Goal: Task Accomplishment & Management: Use online tool/utility

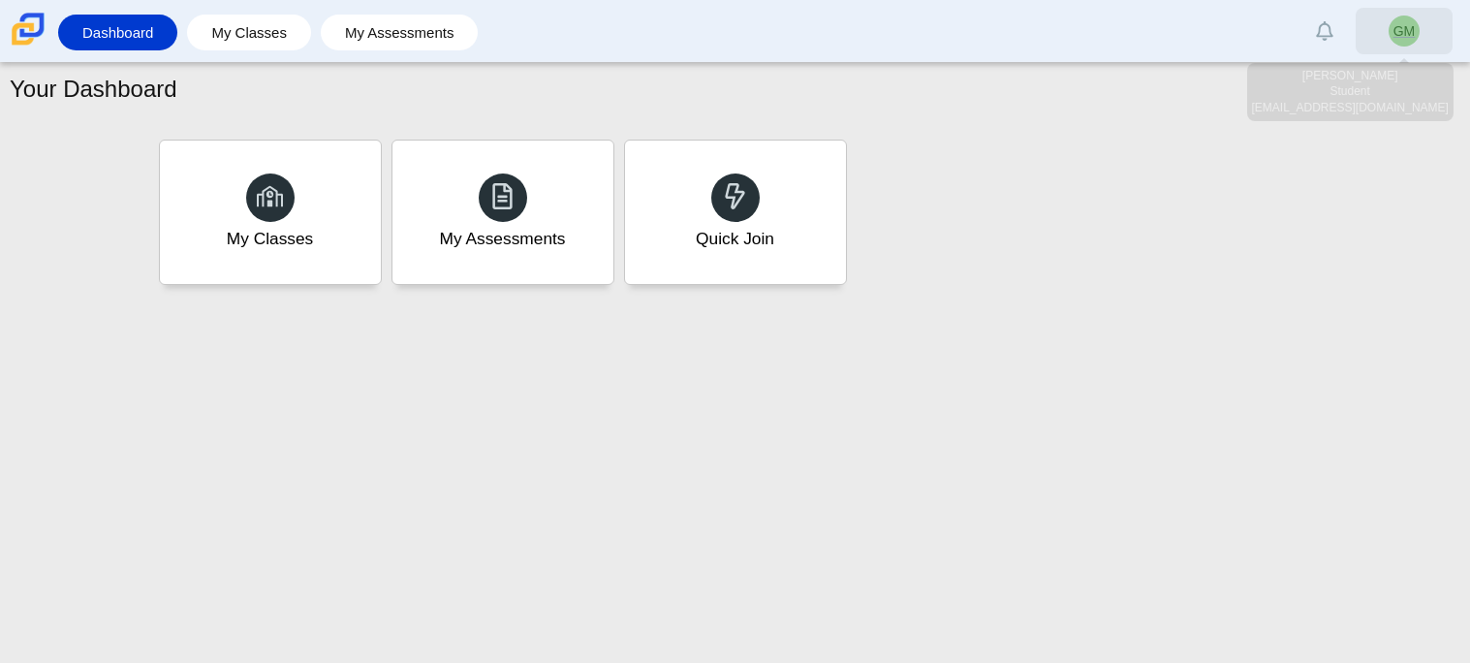
click at [1386, 48] on link "GM" at bounding box center [1404, 31] width 97 height 47
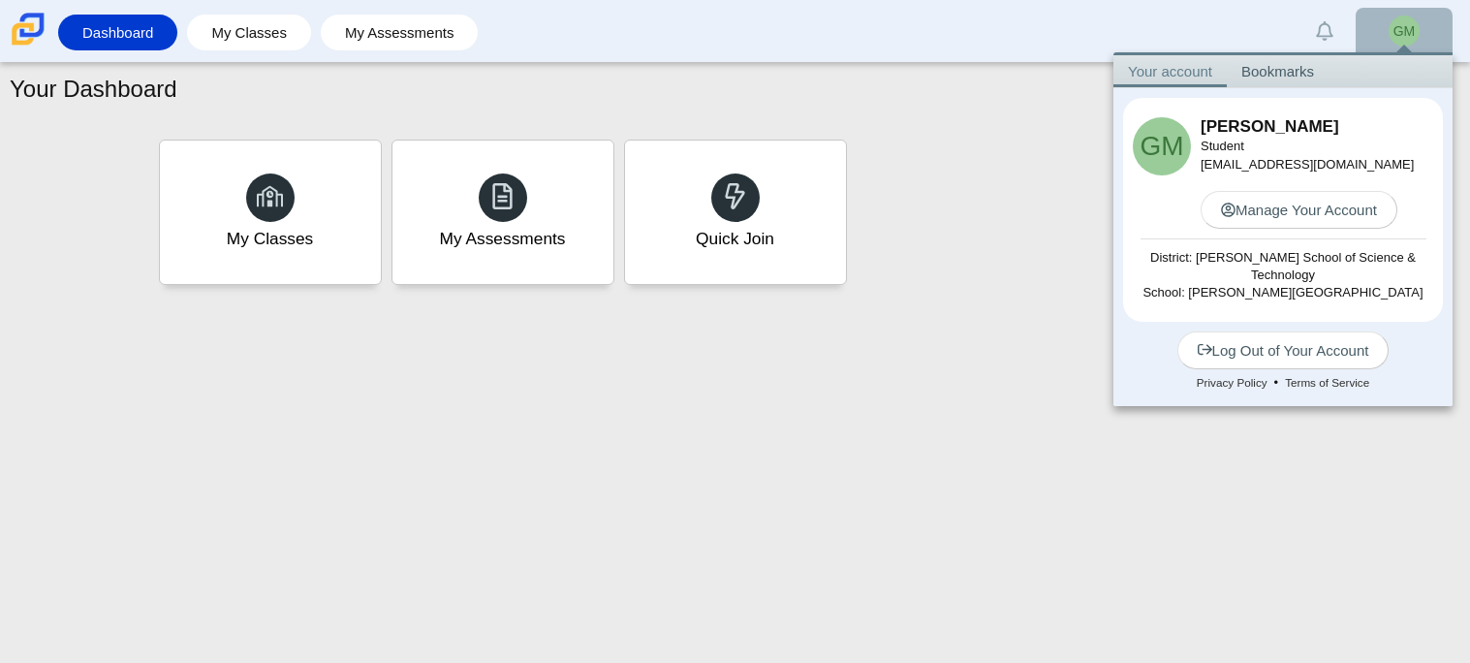
click at [956, 321] on div "Your Dashboard My Classes My Assessments Quick Join" at bounding box center [735, 363] width 1470 height 600
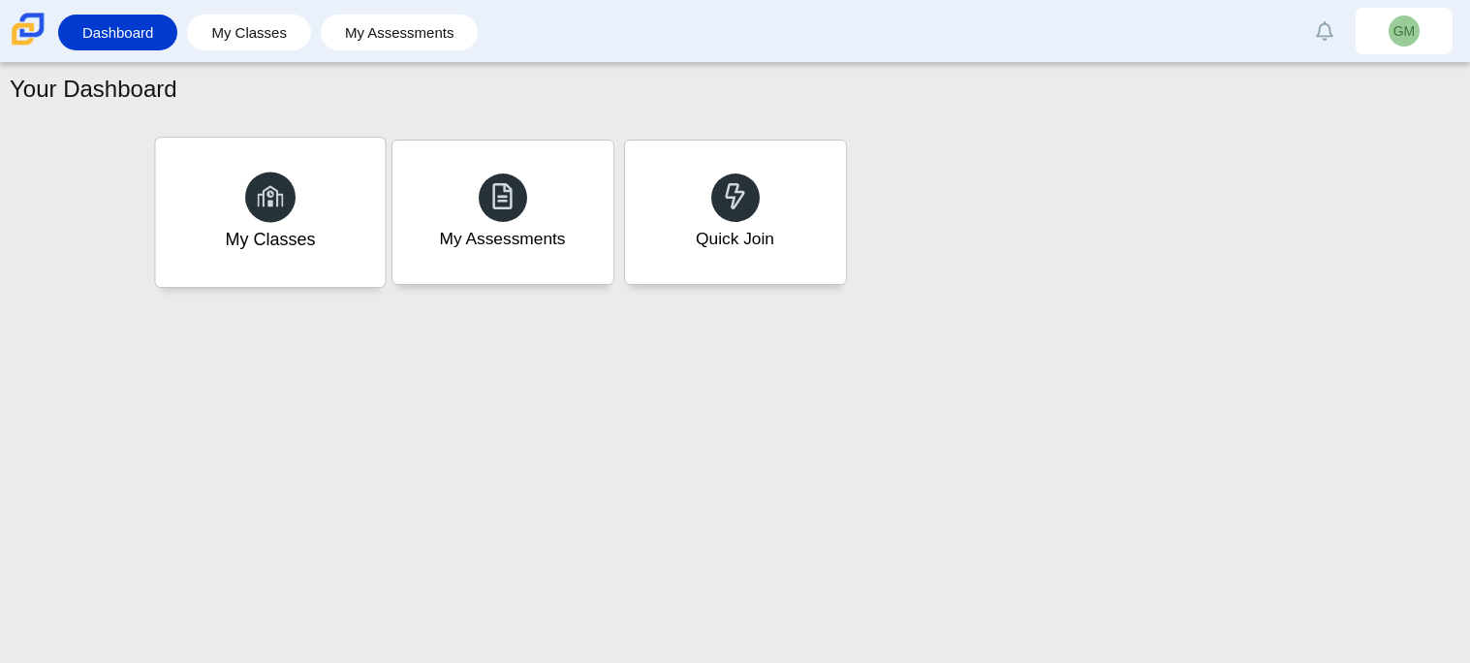
click at [325, 205] on div "My Classes" at bounding box center [270, 212] width 230 height 149
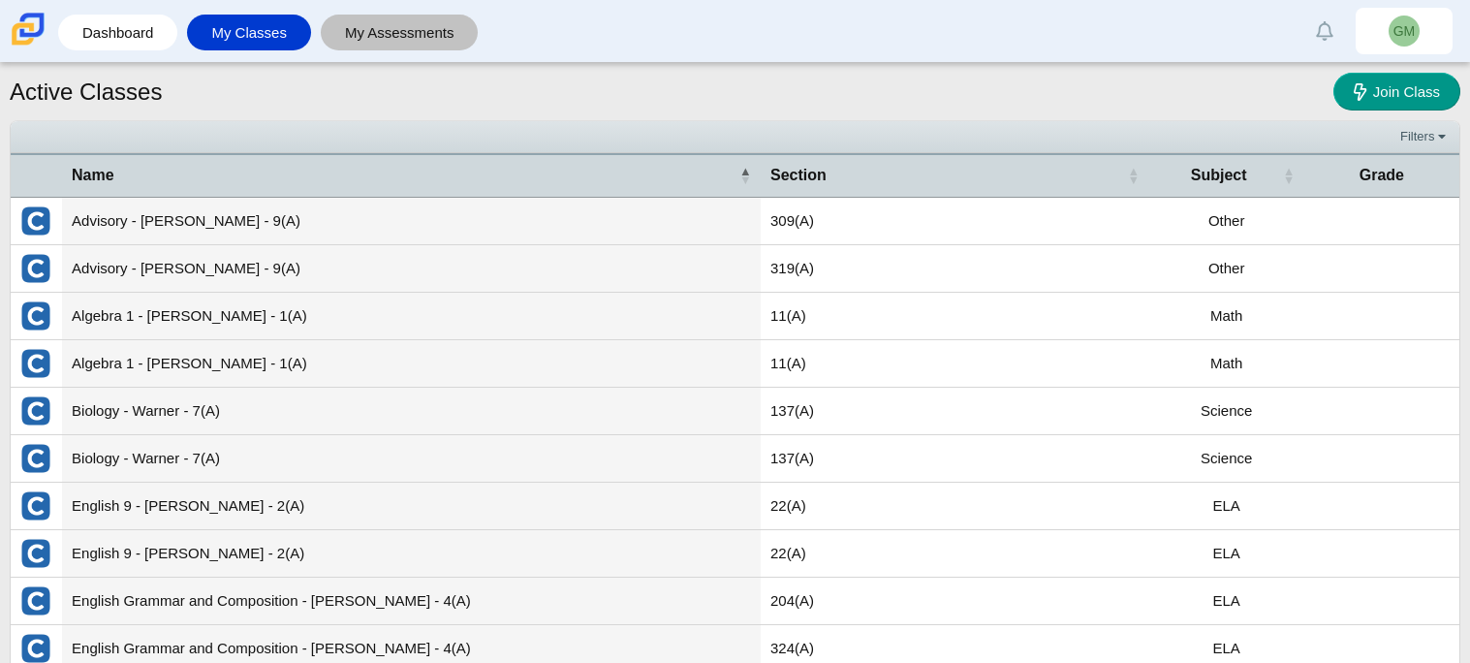
click at [362, 21] on link "My Assessments" at bounding box center [400, 33] width 139 height 36
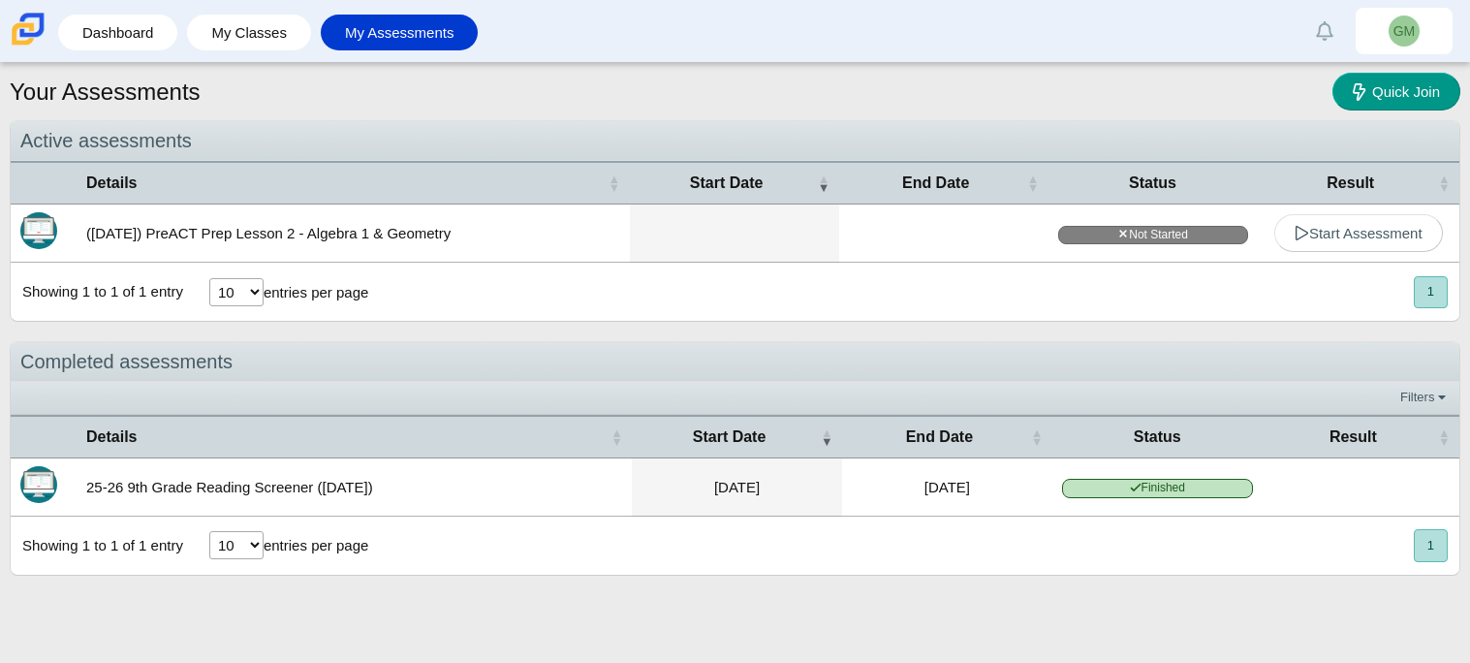
click at [1232, 279] on div "Showing 1 to 1 of 1 entry 10 25 50 100 entries per page « Prev 1 Next »" at bounding box center [735, 292] width 1449 height 58
click at [1324, 232] on span "Start Assessment" at bounding box center [1359, 233] width 128 height 16
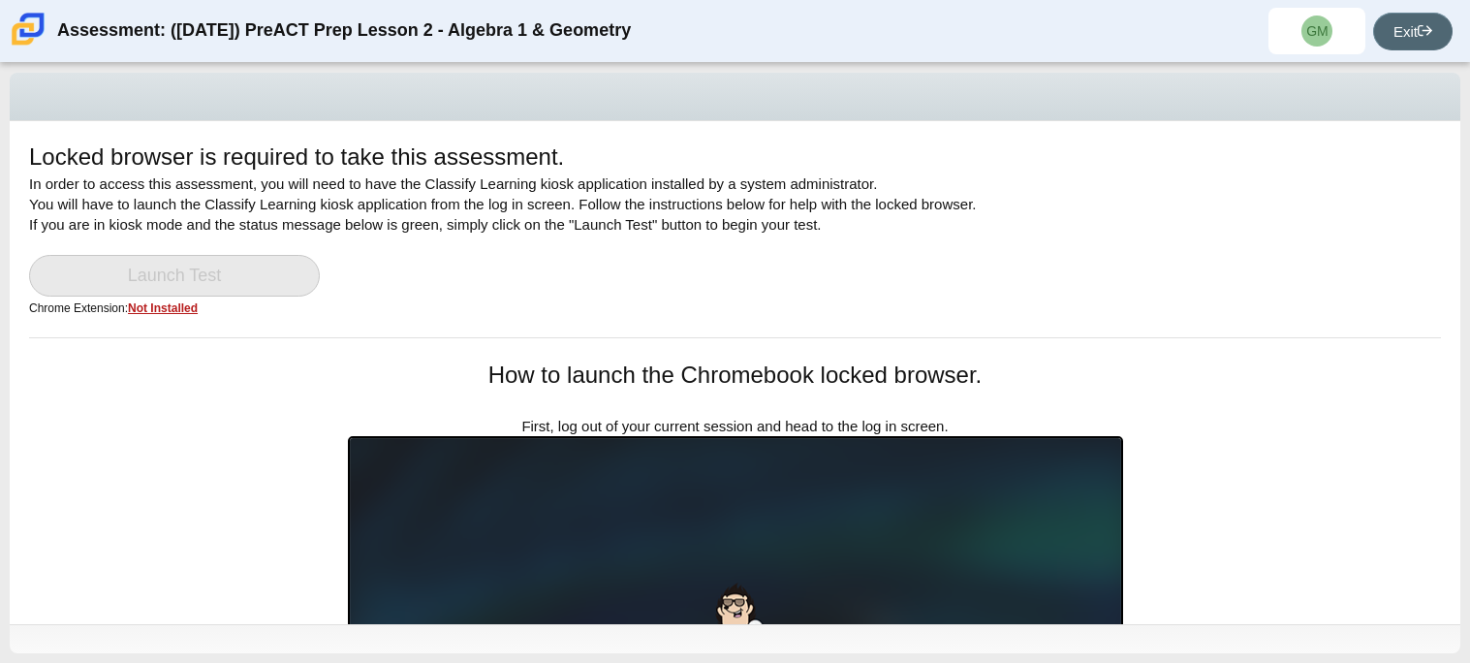
click at [1391, 36] on link "Exit" at bounding box center [1412, 32] width 79 height 38
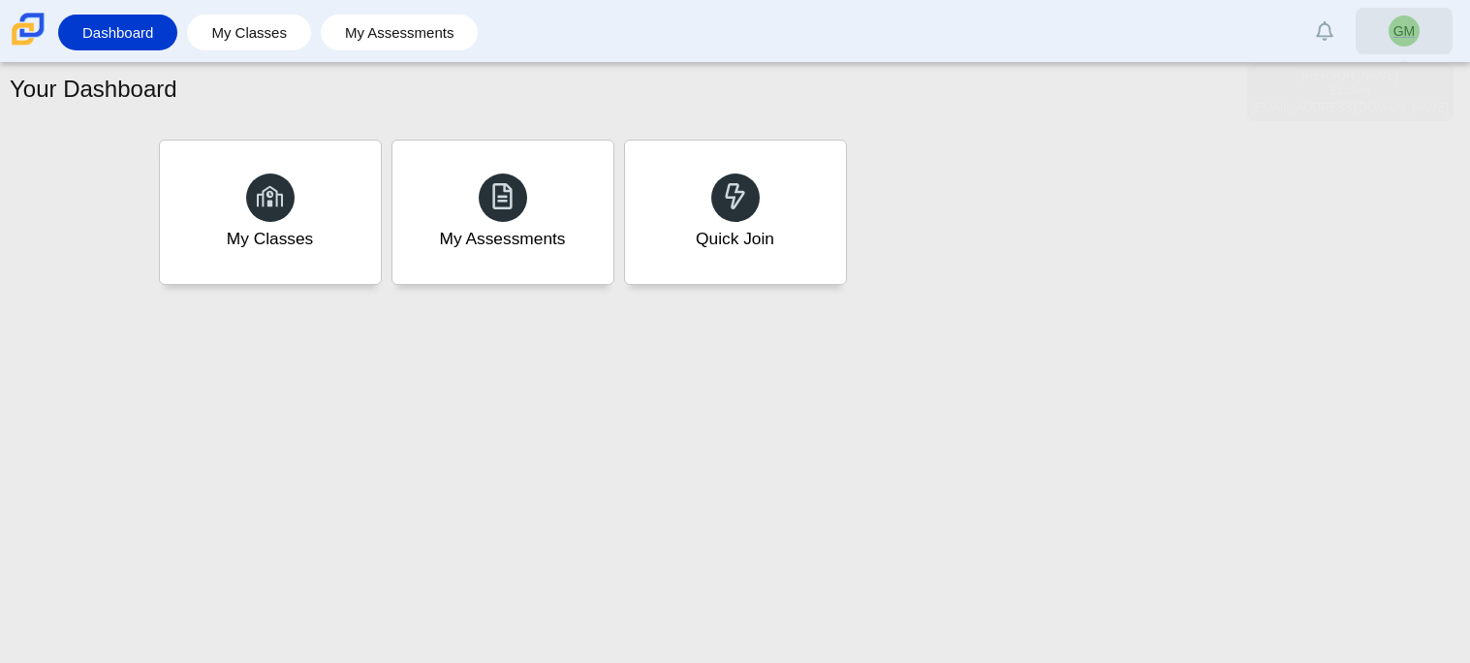
click at [1383, 30] on link "GM" at bounding box center [1404, 31] width 97 height 47
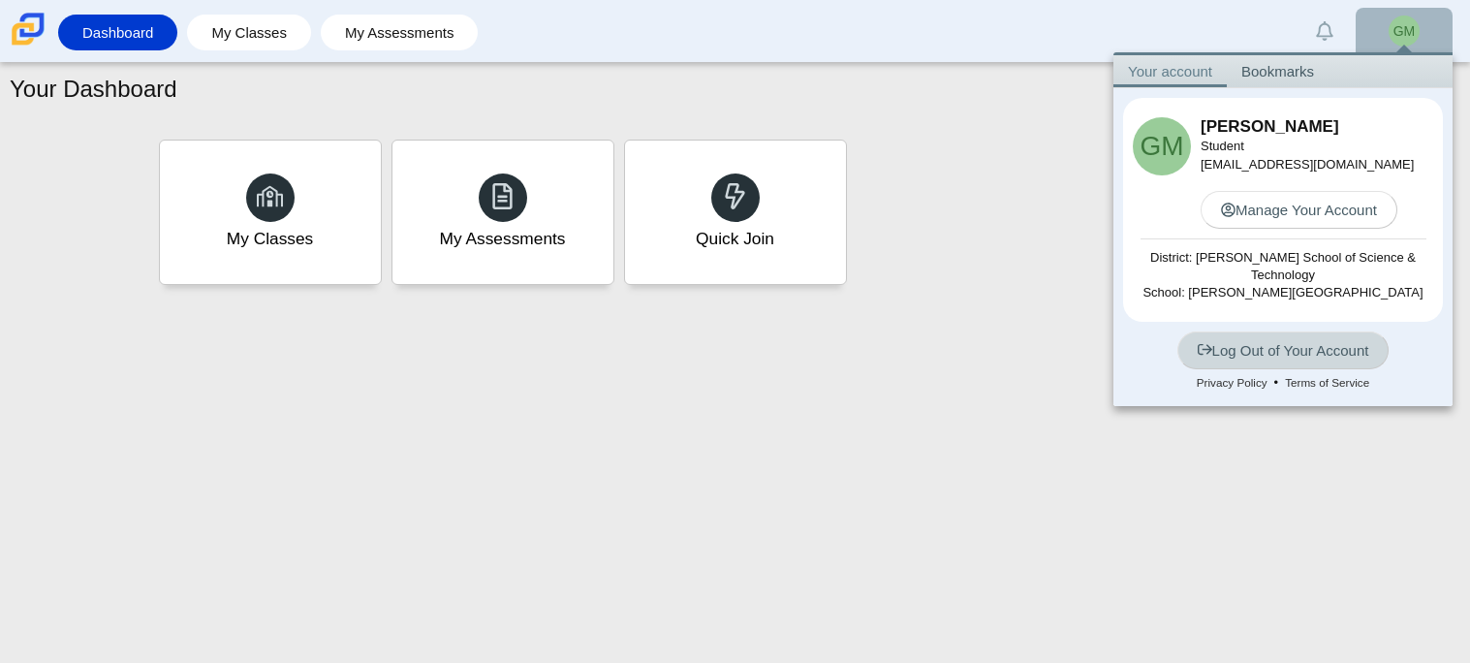
click at [1316, 338] on link "Log Out of Your Account" at bounding box center [1284, 350] width 212 height 38
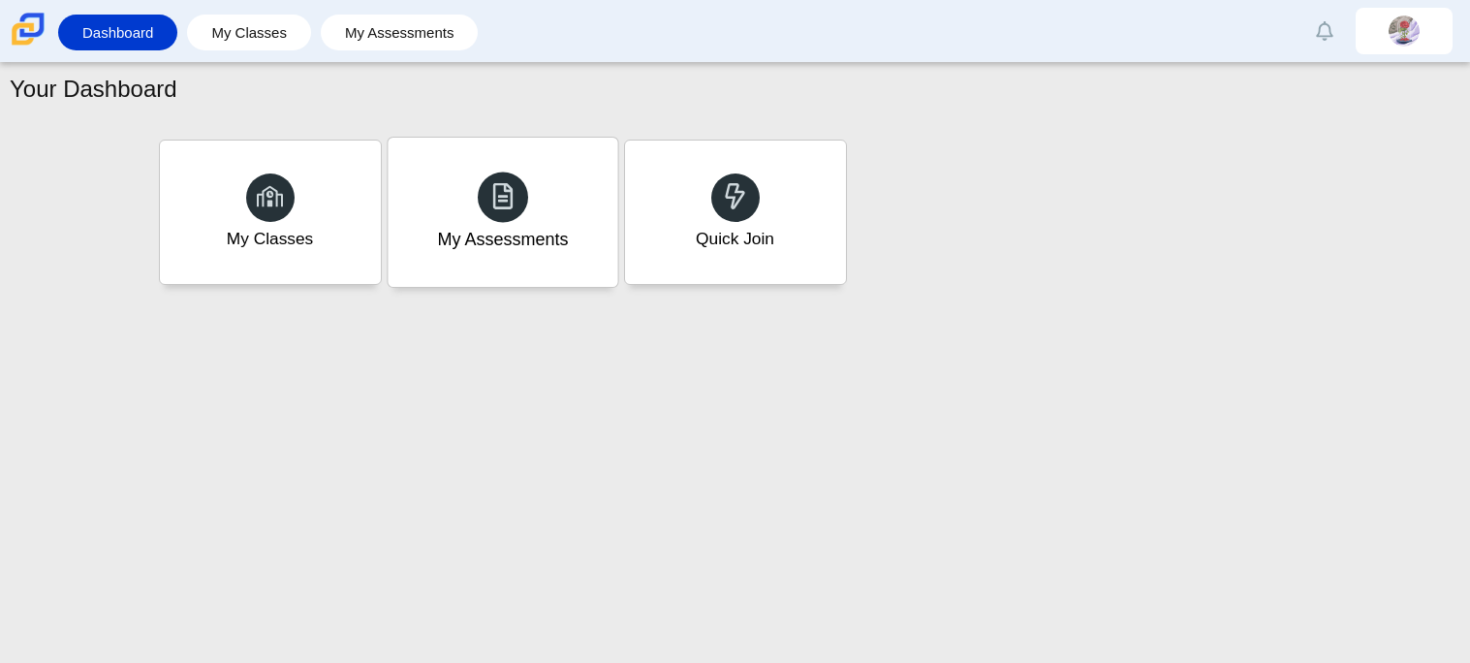
click at [476, 242] on div "My Assessments" at bounding box center [502, 239] width 131 height 25
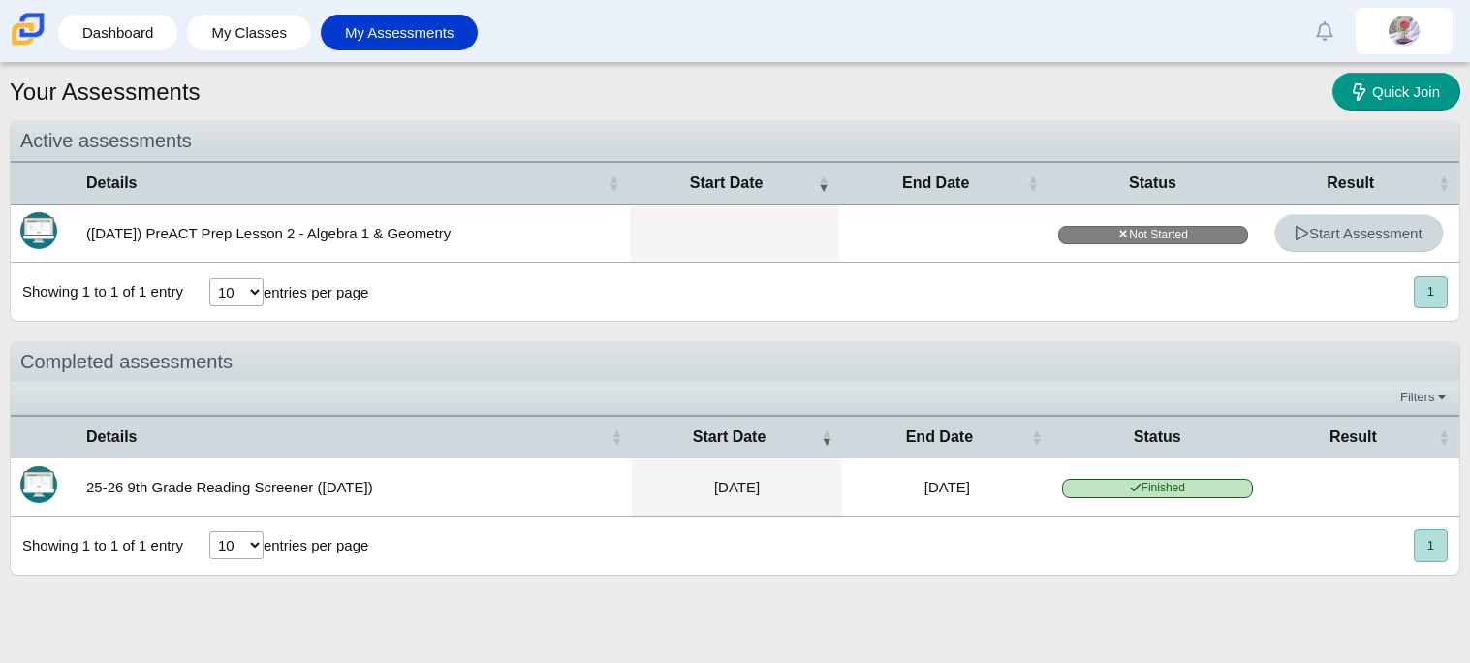
click at [1372, 235] on span "Start Assessment" at bounding box center [1359, 233] width 128 height 16
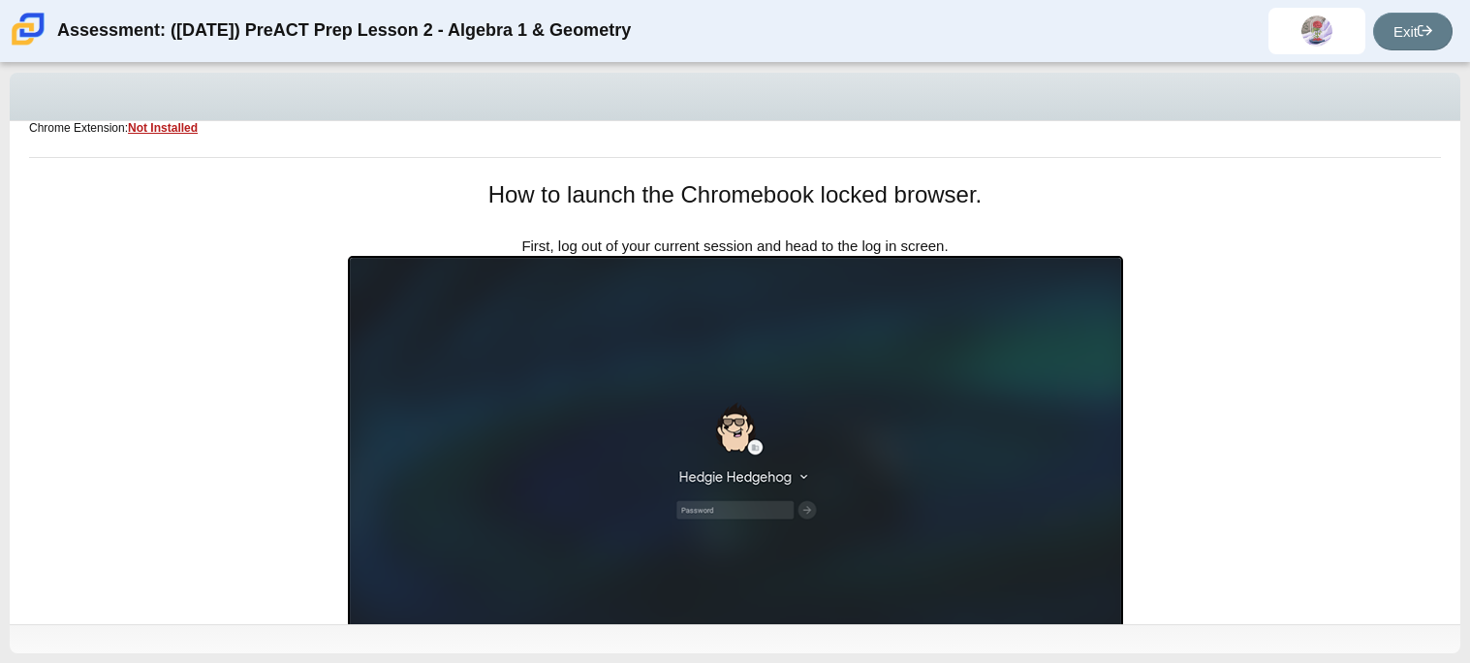
scroll to position [665, 0]
